Goal: Register for event/course

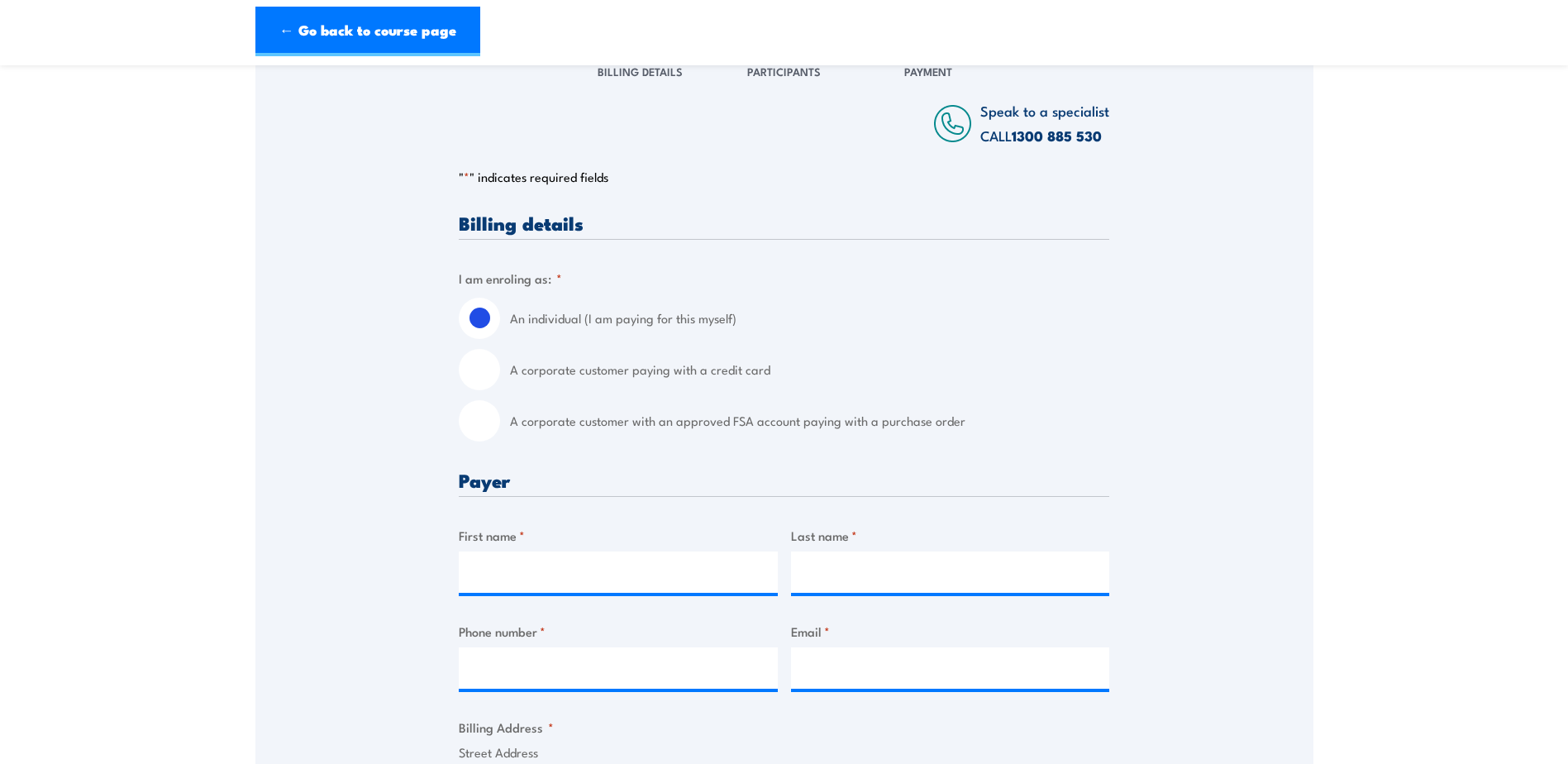
scroll to position [331, 0]
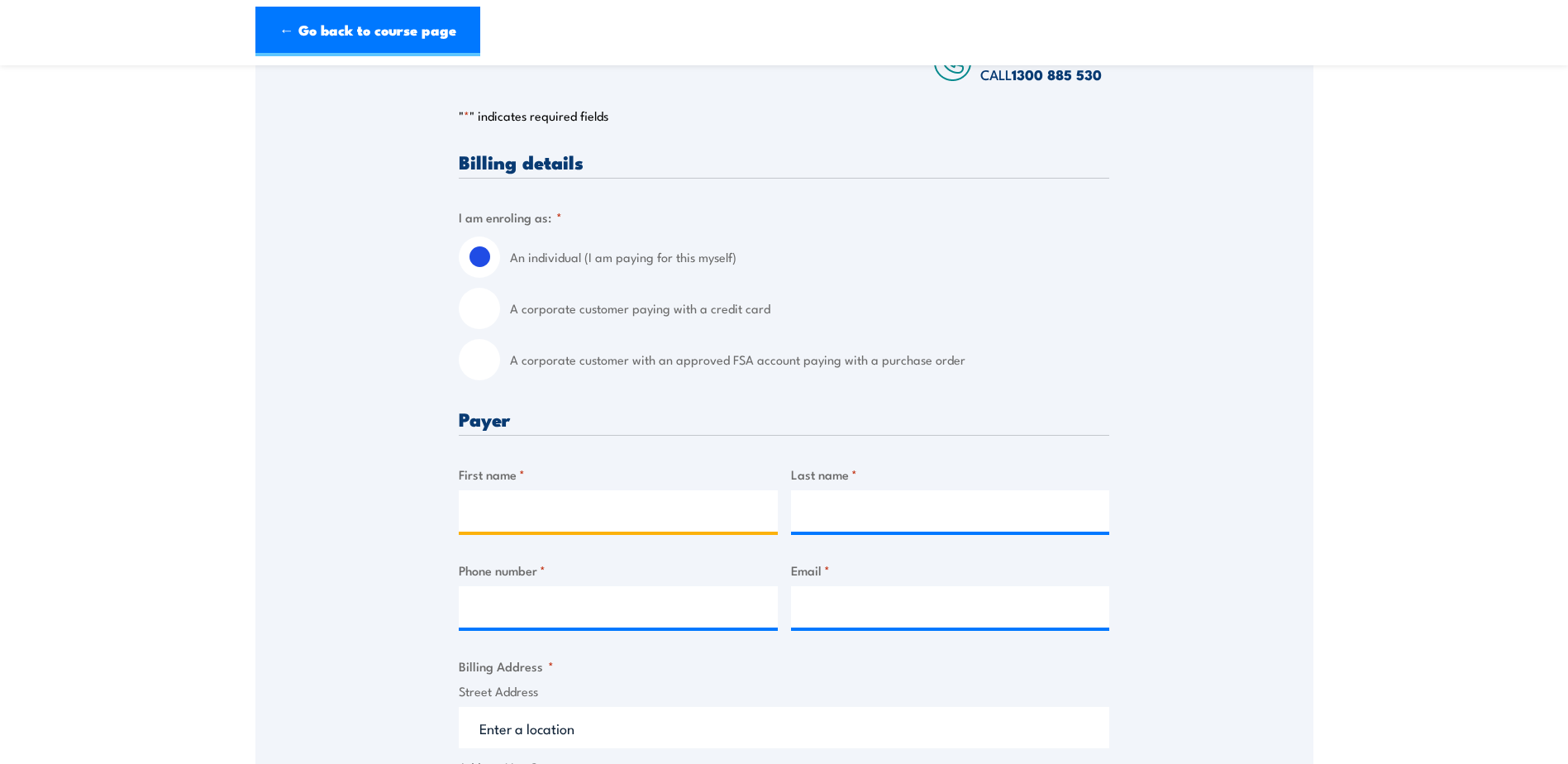
click at [564, 519] on input "First name *" at bounding box center [619, 511] width 319 height 41
type input "[PERSON_NAME]"
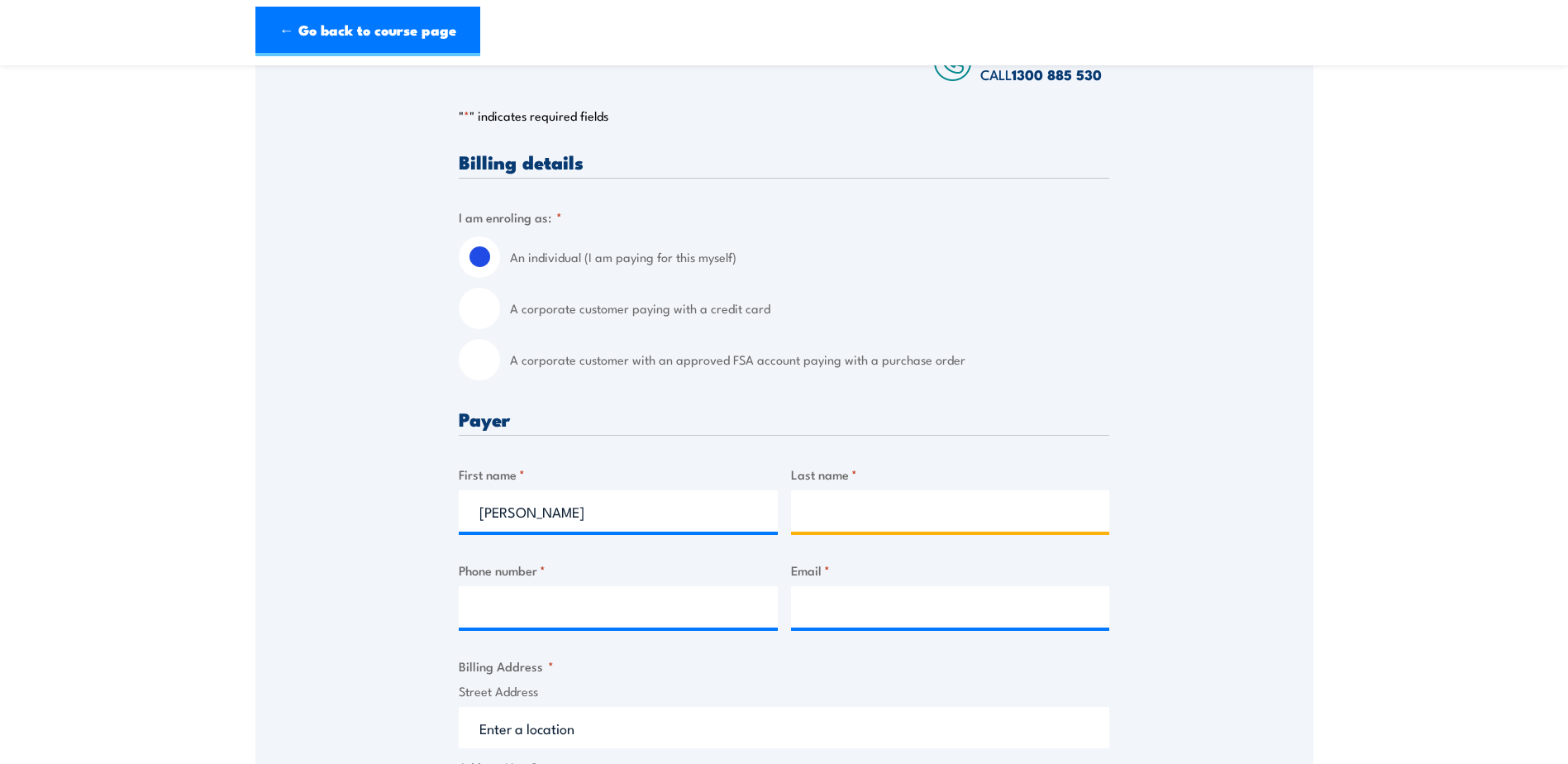
type input "[PERSON_NAME]"
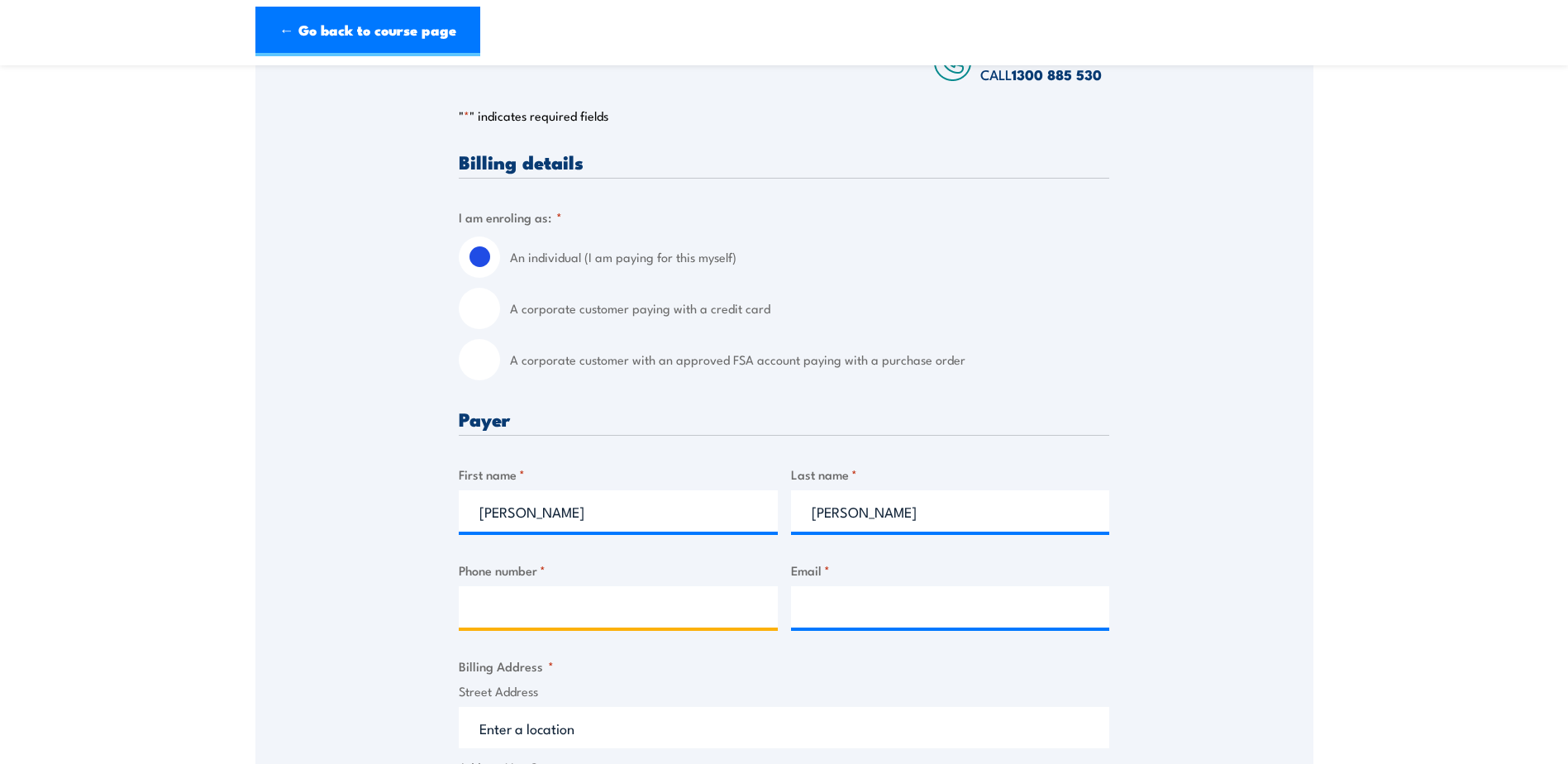
click at [630, 600] on input "Phone number *" at bounding box center [619, 607] width 319 height 41
type input "0433891504"
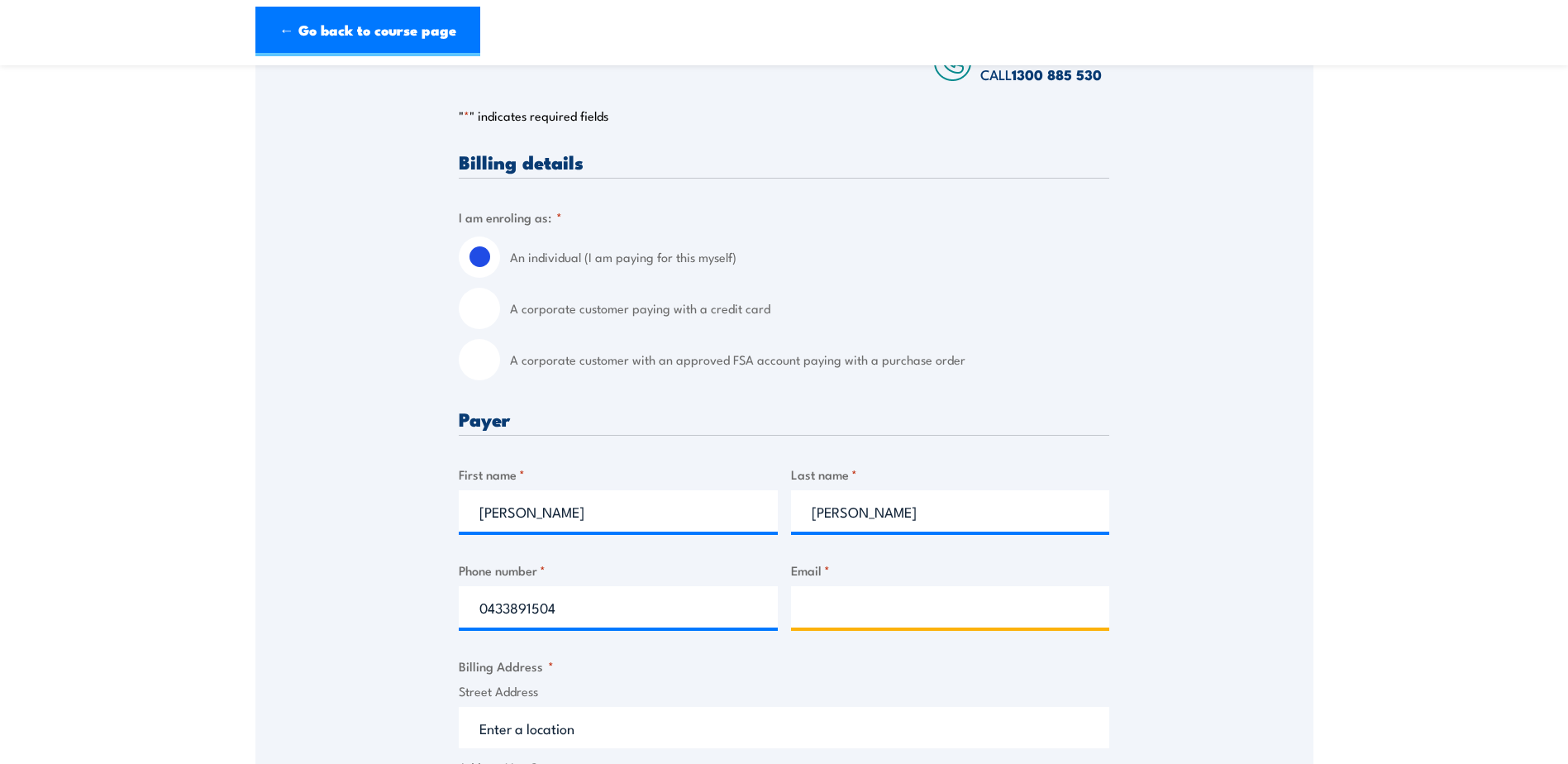
click at [963, 610] on input "Email *" at bounding box center [950, 607] width 319 height 41
type input "[DOMAIN_NAME][EMAIL_ADDRESS][DOMAIN_NAME]"
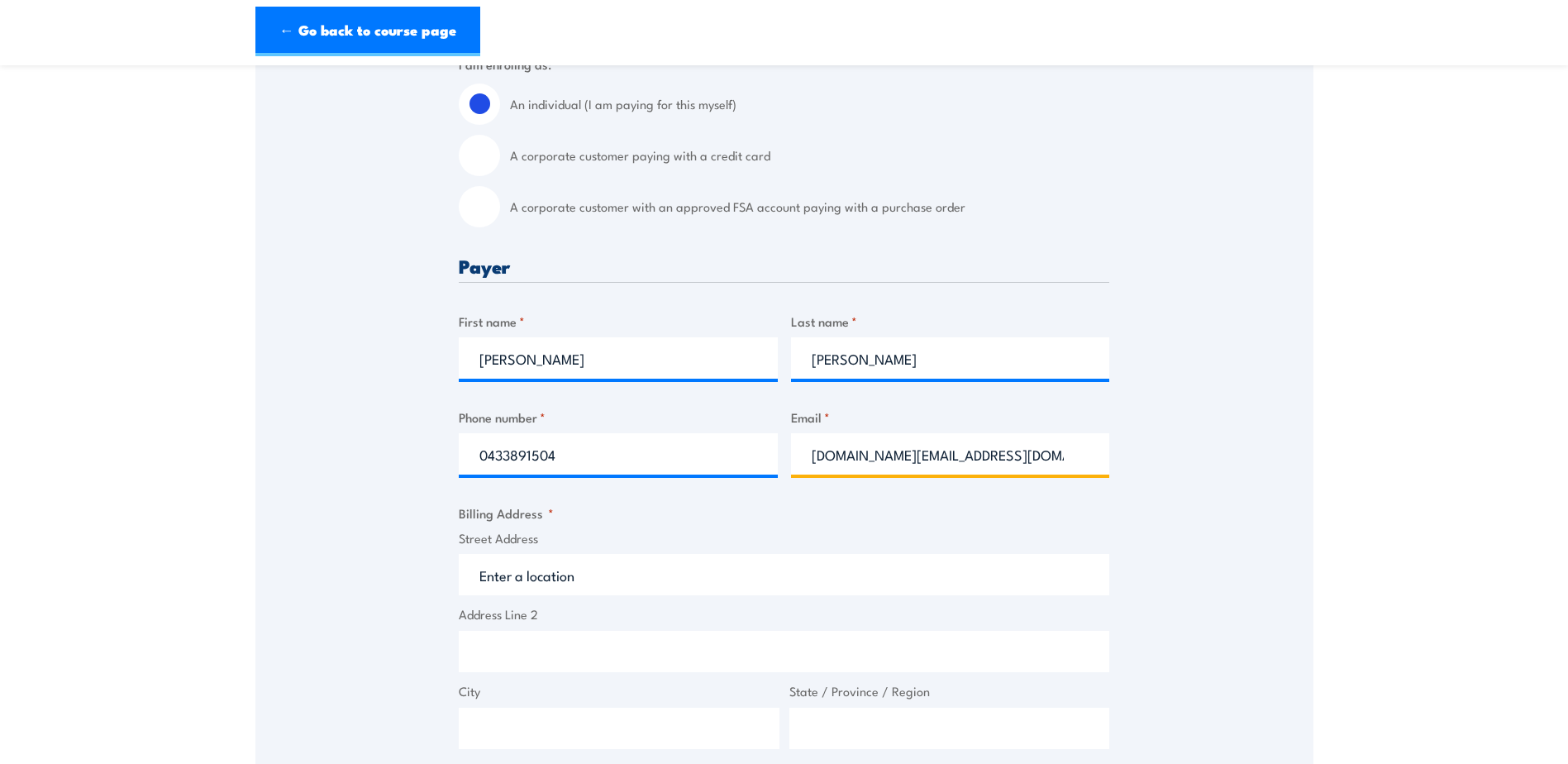
scroll to position [496, 0]
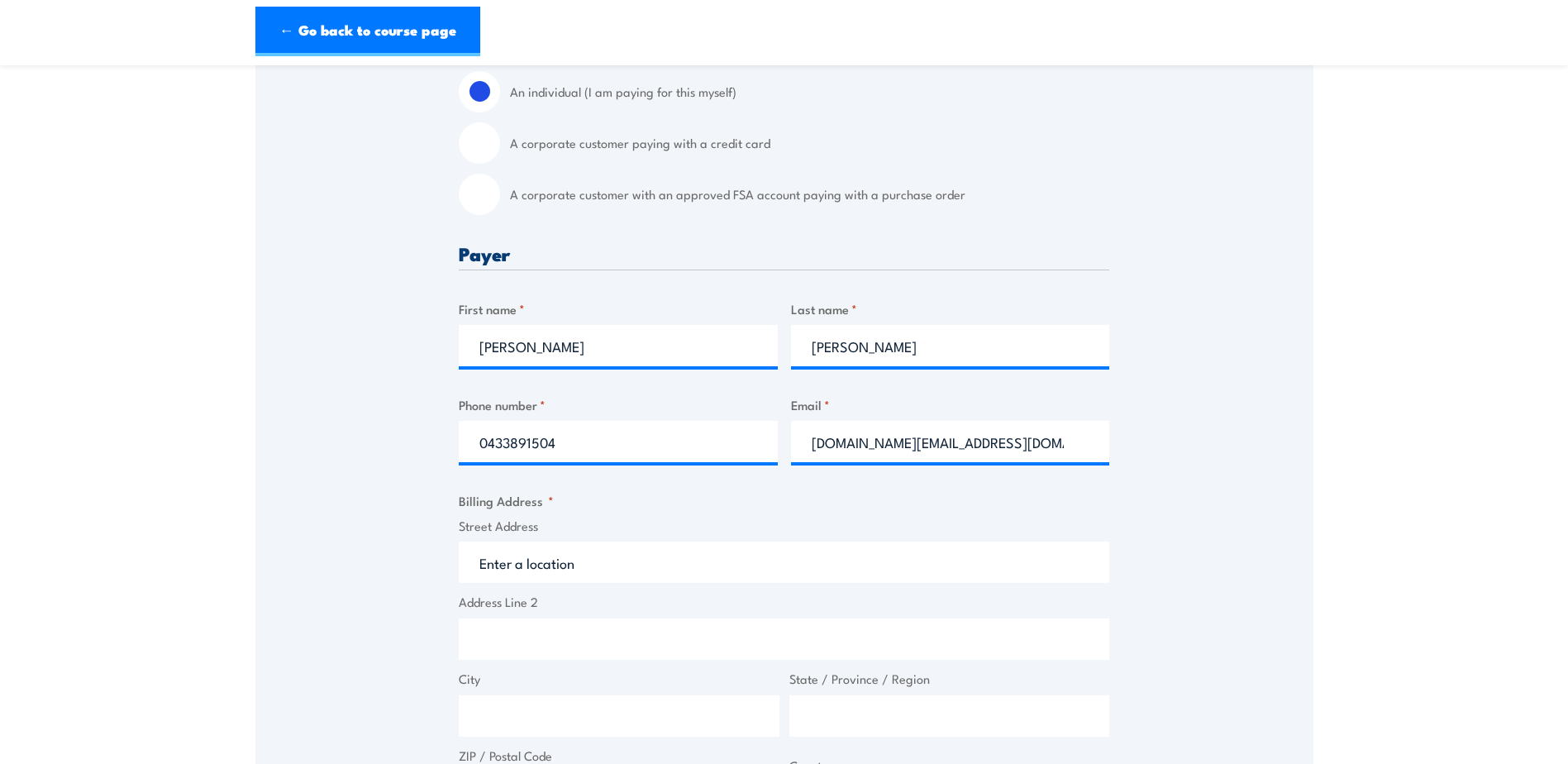
click at [509, 577] on input "Street Address" at bounding box center [784, 562] width 650 height 41
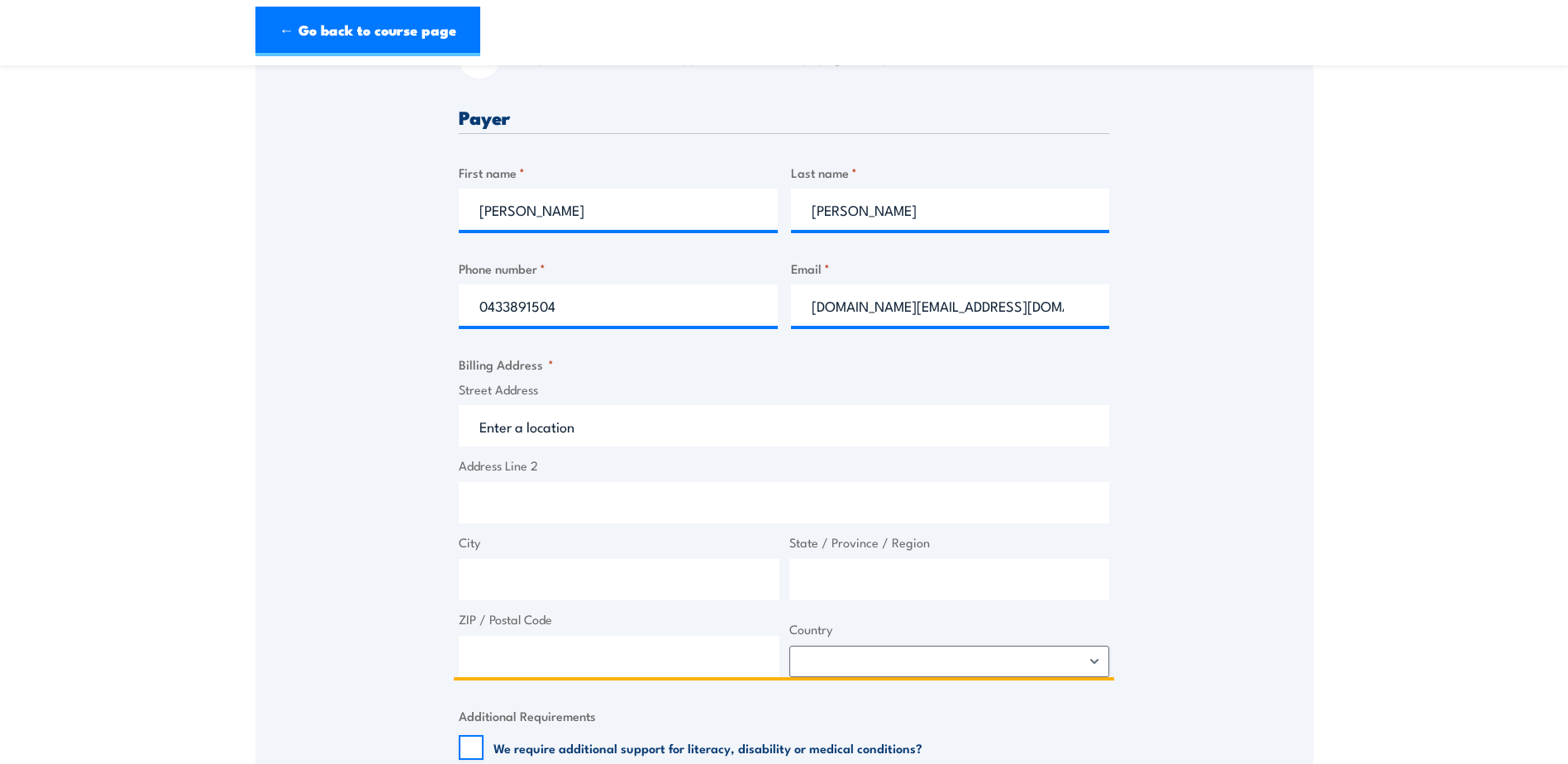
scroll to position [662, 0]
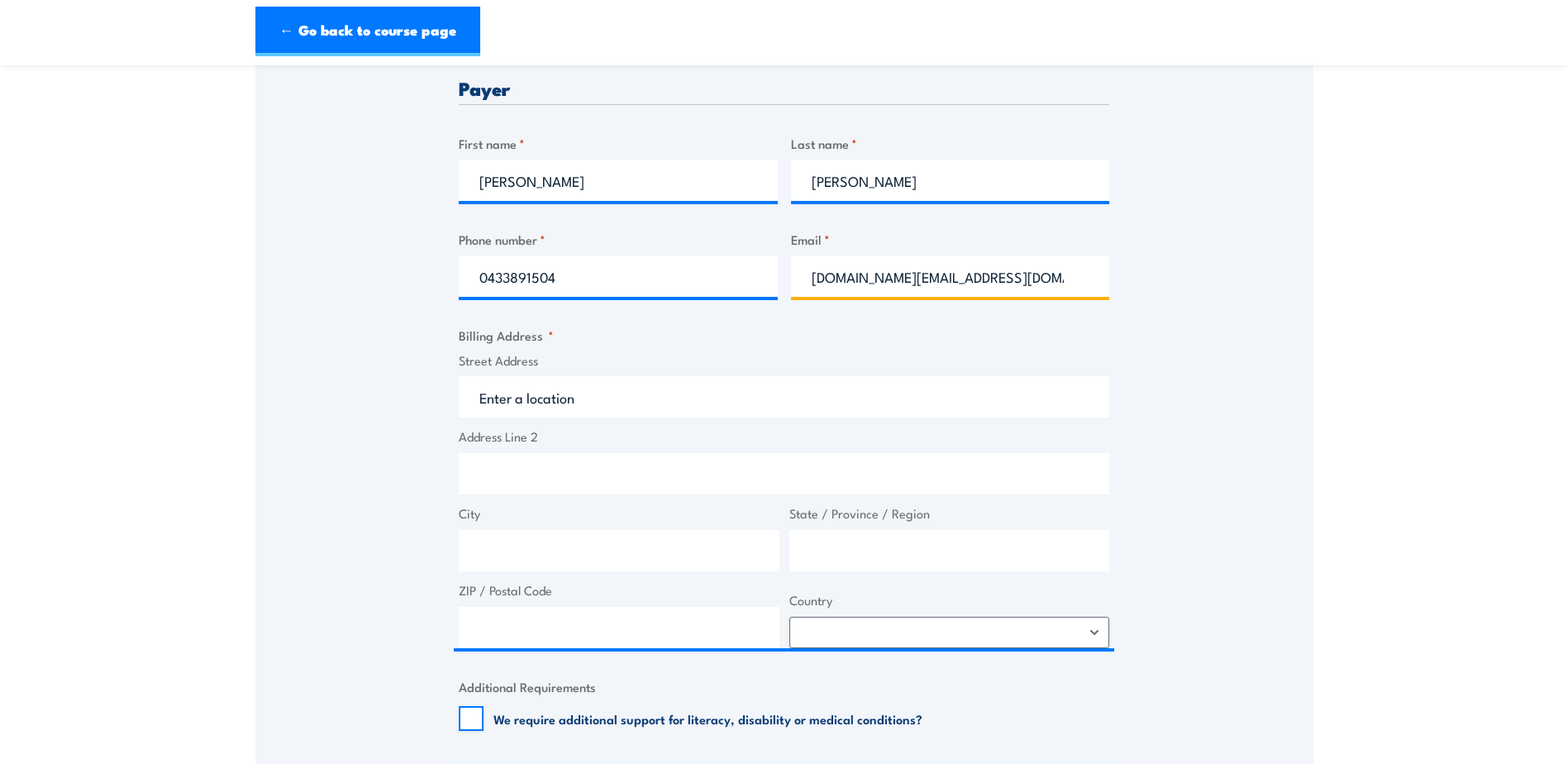
click at [881, 274] on input "[DOMAIN_NAME][EMAIL_ADDRESS][DOMAIN_NAME]" at bounding box center [950, 277] width 319 height 41
drag, startPoint x: 1012, startPoint y: 291, endPoint x: -265, endPoint y: 90, distance: 1292.7
click at [594, 353] on label "Street Address" at bounding box center [784, 361] width 650 height 19
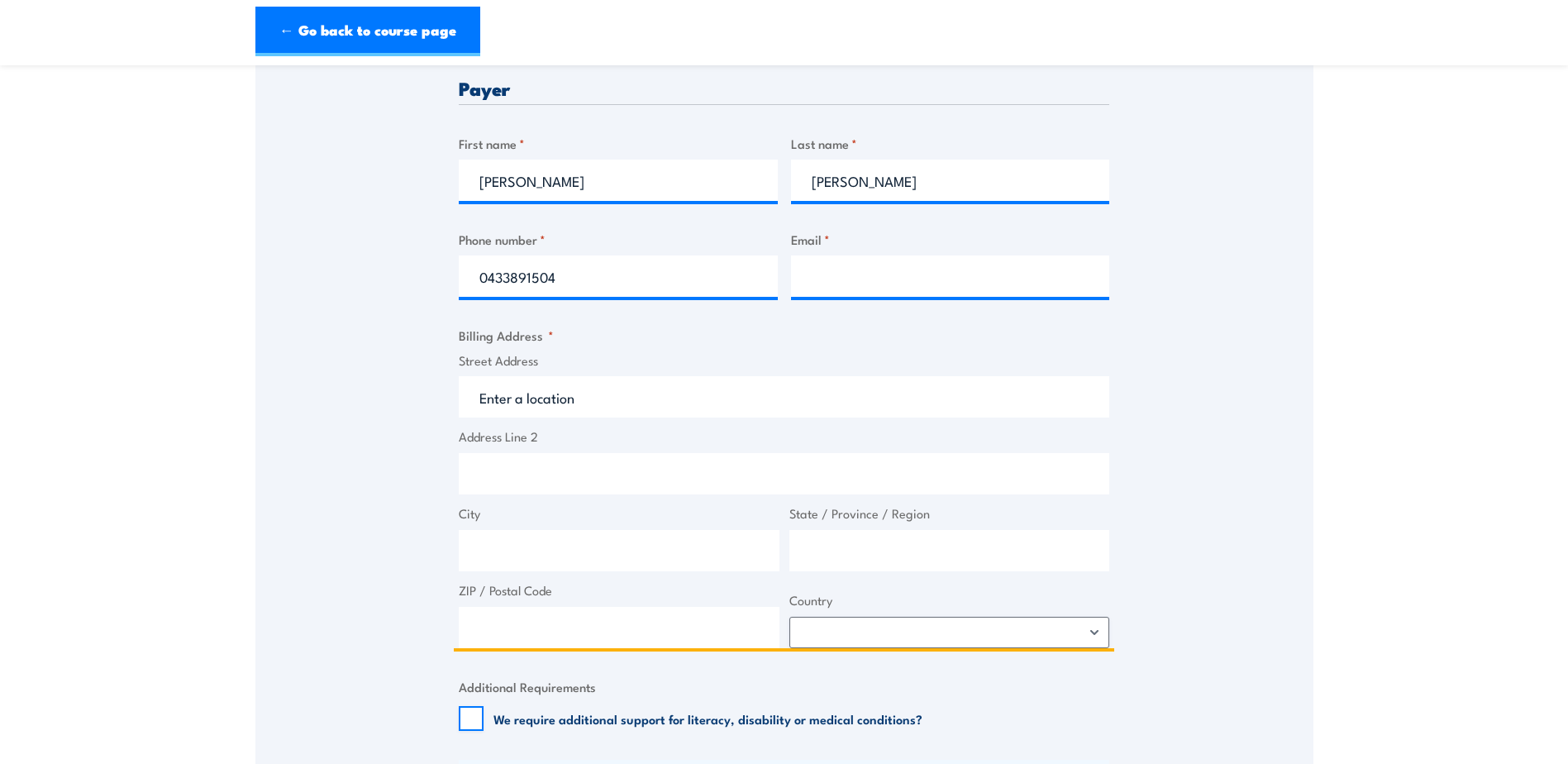
click at [594, 376] on input "Street Address" at bounding box center [784, 397] width 650 height 41
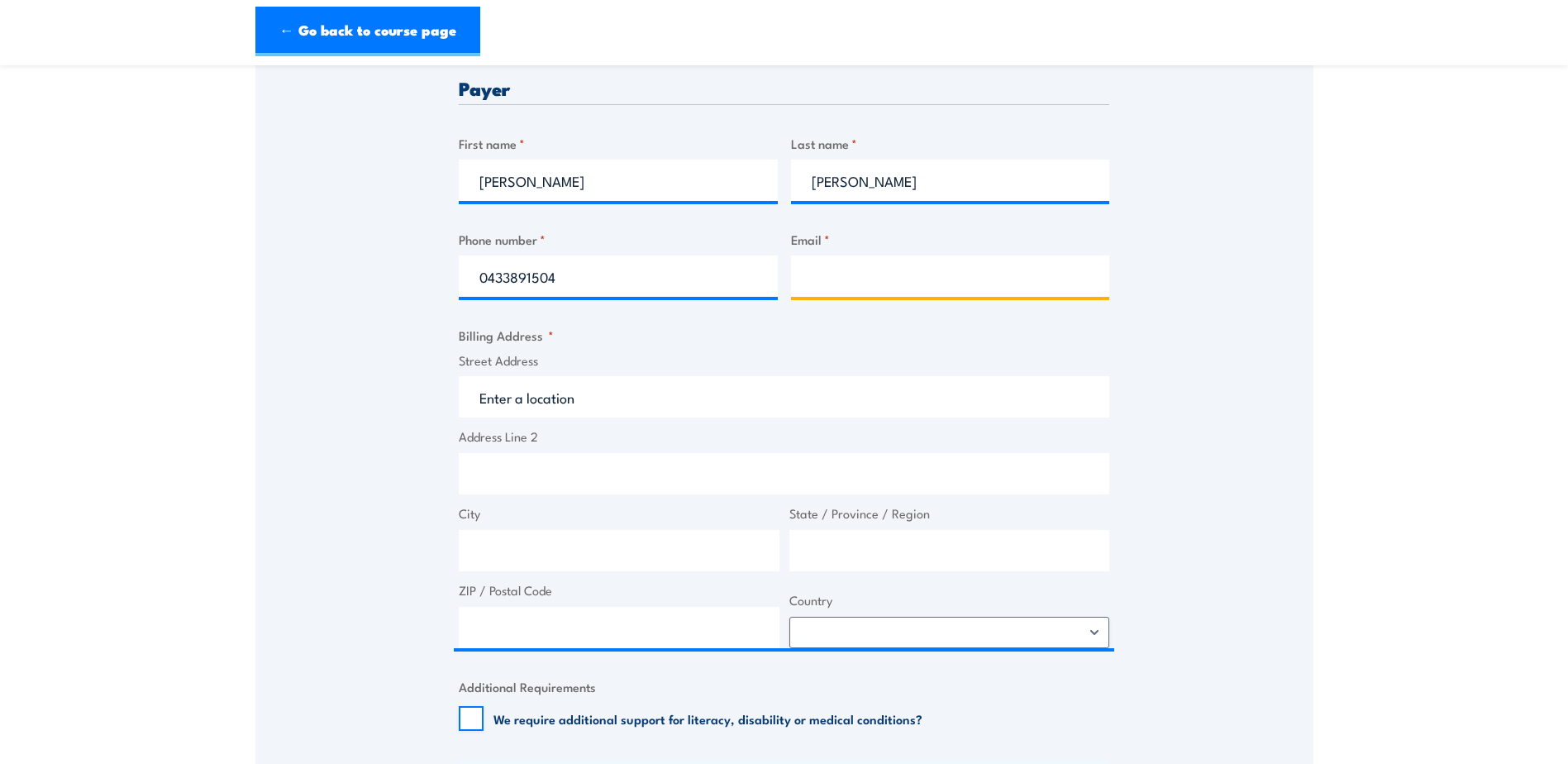
click at [931, 264] on input "Email *" at bounding box center [950, 277] width 319 height 41
type input "a"
click at [844, 319] on div "Billing details I am enroling as: * An individual (I am paying for this myself)…" at bounding box center [784, 725] width 650 height 1807
click at [848, 273] on input "a" at bounding box center [950, 277] width 319 height 41
drag, startPoint x: 823, startPoint y: 305, endPoint x: 836, endPoint y: 277, distance: 30.9
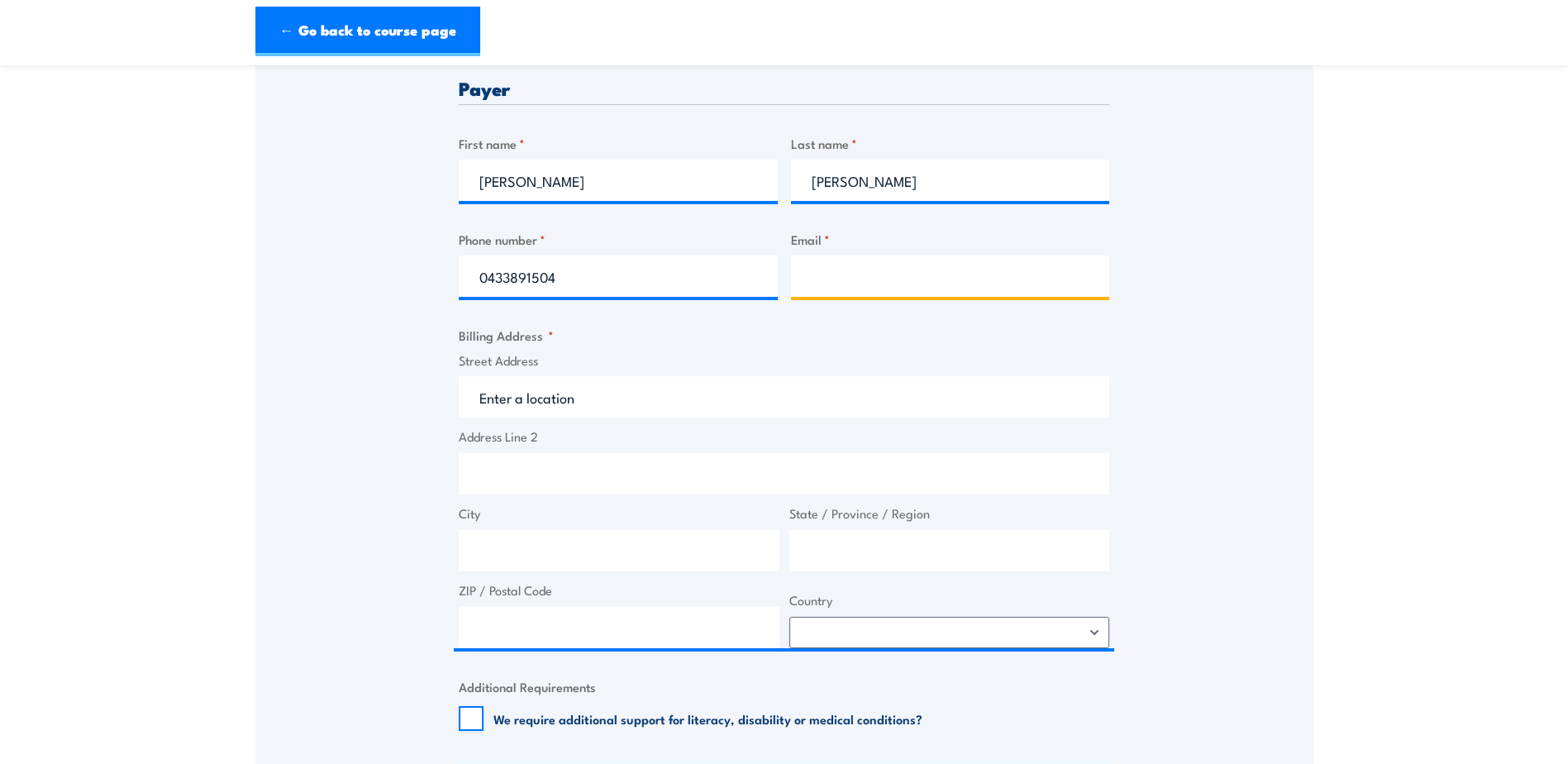
drag, startPoint x: 836, startPoint y: 277, endPoint x: 819, endPoint y: 285, distance: 18.8
click at [819, 285] on input "Email *" at bounding box center [950, 277] width 319 height 41
type input "a"
type input "[DOMAIN_NAME][EMAIL_ADDRESS][DOMAIN_NAME]"
click at [970, 331] on fieldset "Billing Address * Street Address Address Line 2 City State / Province / Region …" at bounding box center [784, 487] width 650 height 322
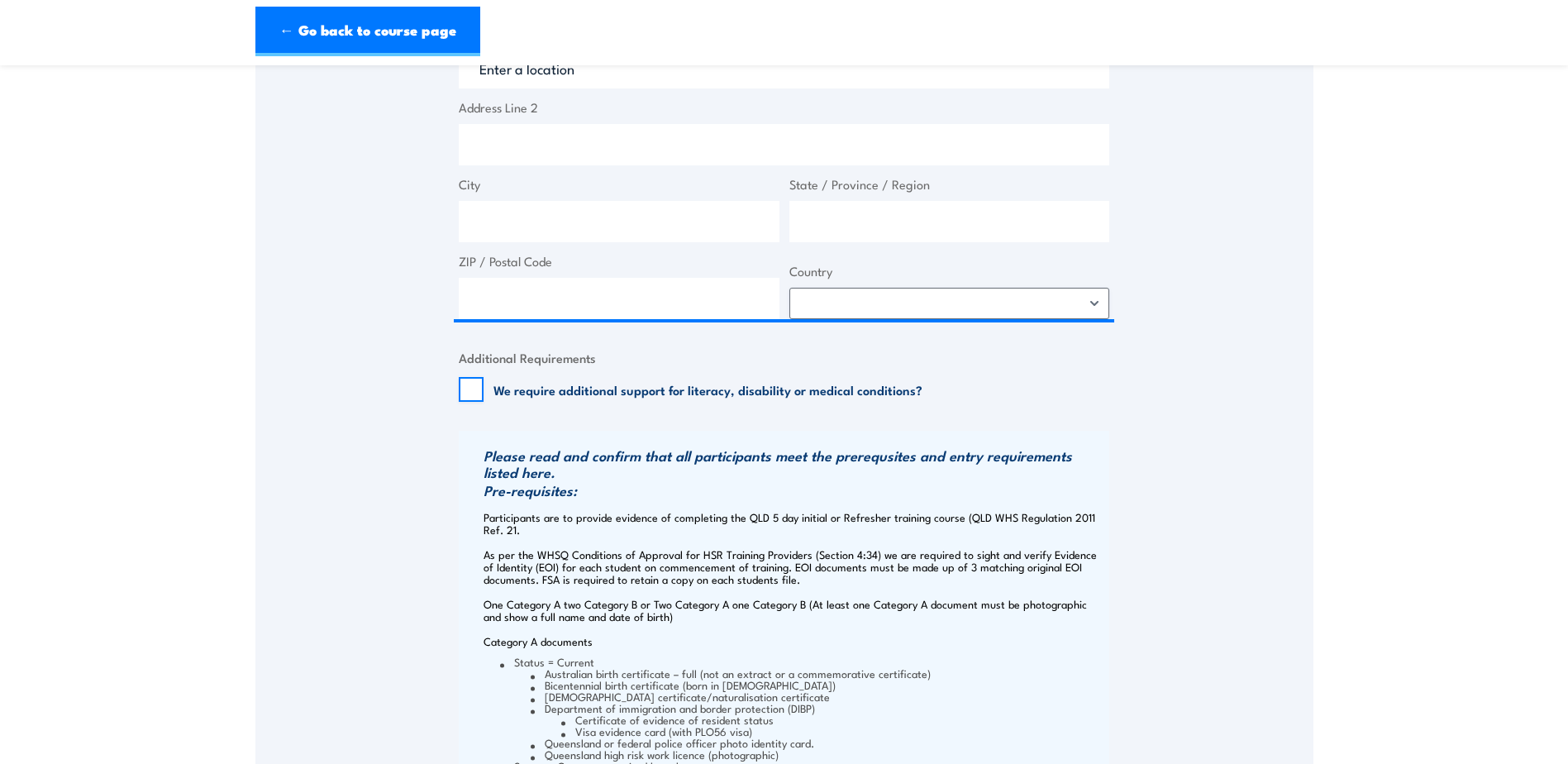
scroll to position [992, 0]
